Goal: Information Seeking & Learning: Learn about a topic

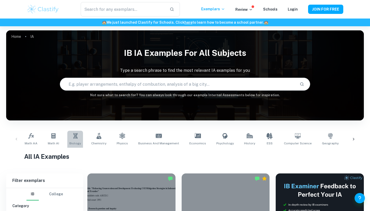
click at [77, 139] on link "Biology" at bounding box center [75, 138] width 16 height 17
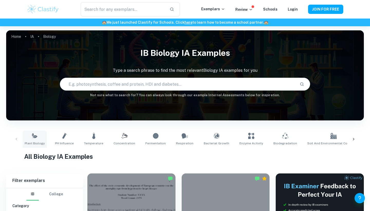
click at [35, 140] on link "Plant Biology" at bounding box center [35, 138] width 24 height 17
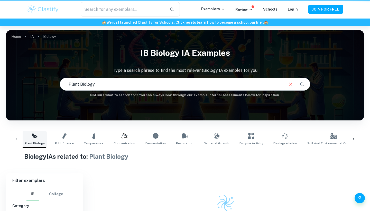
type input "Plant Biology"
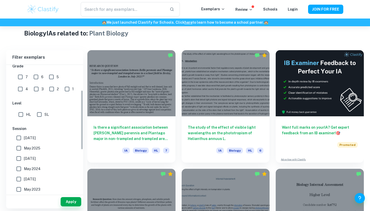
scroll to position [100, 0]
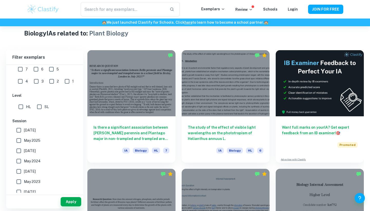
click at [23, 129] on input "[DATE]" at bounding box center [19, 130] width 10 height 10
checkbox input "true"
click at [20, 141] on input "May 2025" at bounding box center [19, 140] width 10 height 10
checkbox input "true"
click at [19, 132] on input "[DATE]" at bounding box center [19, 130] width 10 height 10
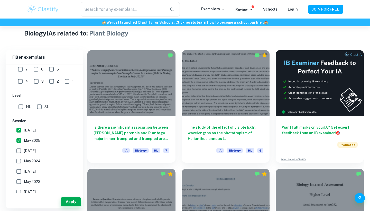
checkbox input "false"
click at [23, 148] on input "[DATE]" at bounding box center [19, 150] width 10 height 10
checkbox input "true"
click at [74, 203] on button "Apply" at bounding box center [71, 201] width 21 height 9
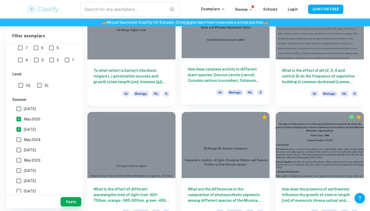
scroll to position [530, 0]
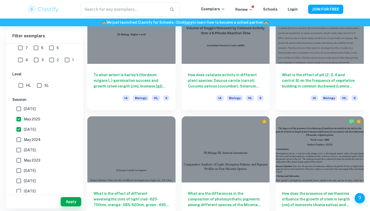
click at [273, 115] on div "How does the presence of earthworms influence the growth of stem in length [cm]…" at bounding box center [316, 169] width 94 height 118
click at [40, 87] on input "SL" at bounding box center [39, 85] width 10 height 10
checkbox input "true"
click at [71, 200] on button "Apply" at bounding box center [71, 201] width 21 height 9
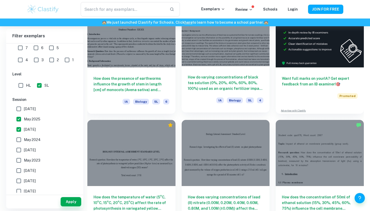
scroll to position [171, 0]
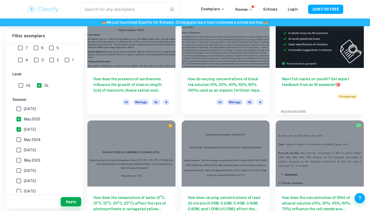
click at [274, 118] on div "How does the concentration of 50ml of ethanol solution (15%, 30%, 45%, 60%, 75%…" at bounding box center [316, 173] width 94 height 118
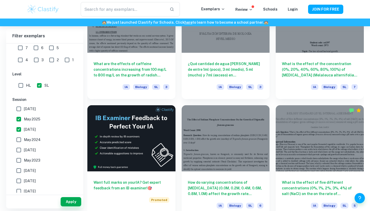
scroll to position [778, 0]
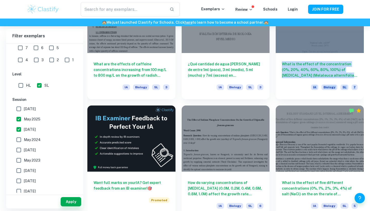
click at [272, 102] on div "What is the effect of five different concentrations (0%, 1%, 2%, 3%, 4%) of sal…" at bounding box center [316, 158] width 94 height 118
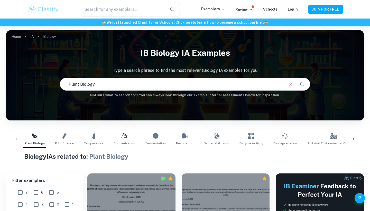
scroll to position [0, 0]
click at [353, 138] on icon at bounding box center [353, 138] width 5 height 5
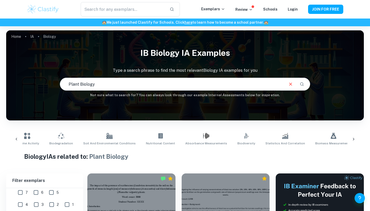
scroll to position [0, 302]
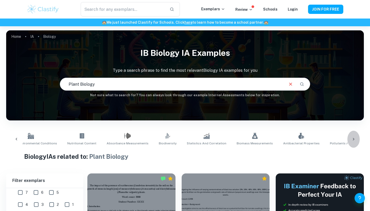
click at [352, 138] on icon at bounding box center [353, 138] width 5 height 5
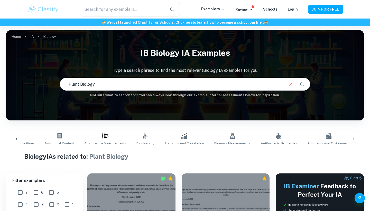
click at [16, 139] on icon at bounding box center [17, 139] width 2 height 3
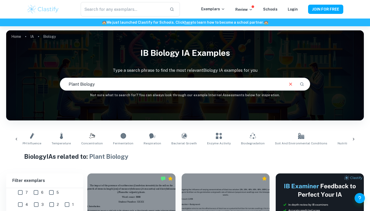
scroll to position [0, 22]
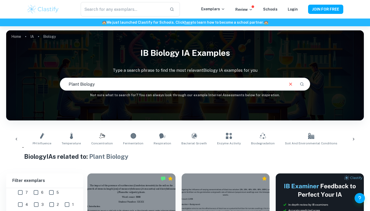
click at [16, 139] on icon at bounding box center [17, 139] width 2 height 3
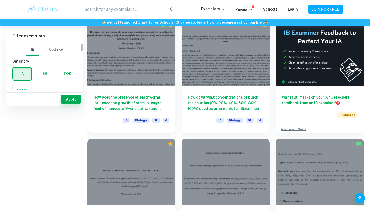
scroll to position [0, 0]
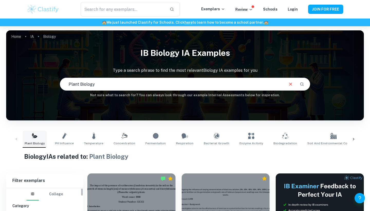
click at [34, 139] on link "Plant Biology" at bounding box center [35, 138] width 24 height 17
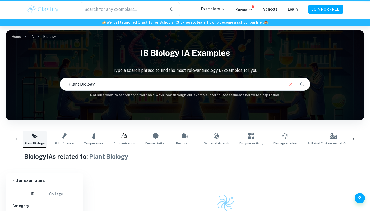
click at [36, 139] on link "Plant Biology" at bounding box center [35, 138] width 24 height 17
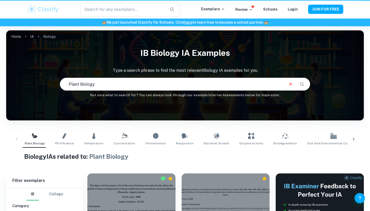
click at [17, 140] on div "Plant Biology pH Influence Temperature Concentration Fermentation Respiration B…" at bounding box center [184, 138] width 349 height 17
click at [290, 83] on icon "Clear" at bounding box center [291, 84] width 6 height 6
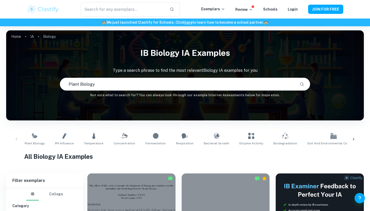
click at [290, 84] on input "Plant Biology" at bounding box center [177, 84] width 235 height 14
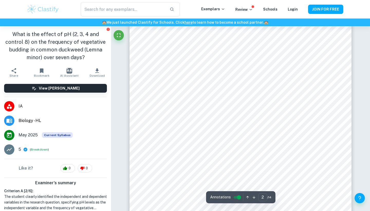
scroll to position [393, 0]
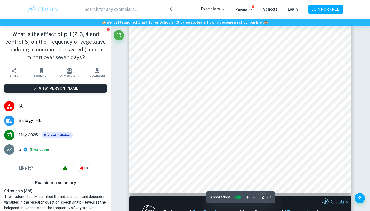
type input "1"
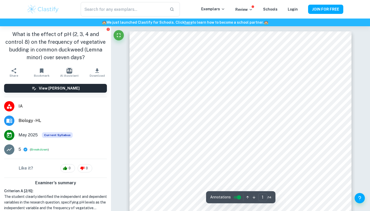
scroll to position [0, 0]
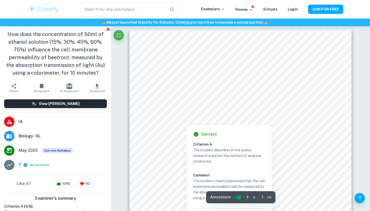
scroll to position [2228, 0]
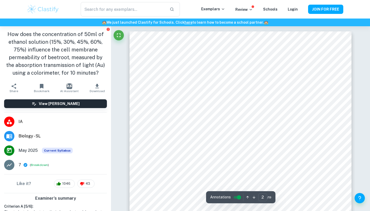
type input "1"
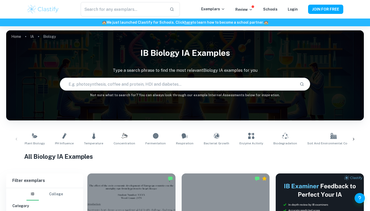
checkbox input "true"
